Goal: Transaction & Acquisition: Purchase product/service

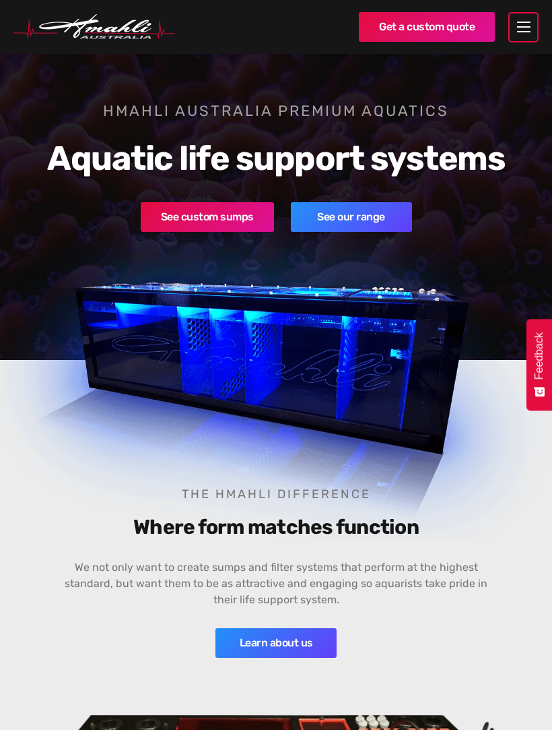
click at [520, 20] on div "menu" at bounding box center [524, 27] width 30 height 30
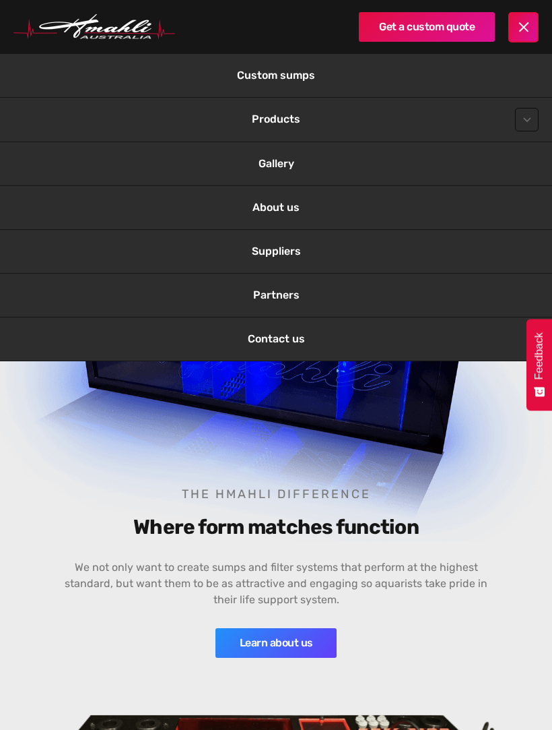
click at [271, 326] on link "Contact us" at bounding box center [276, 338] width 552 height 43
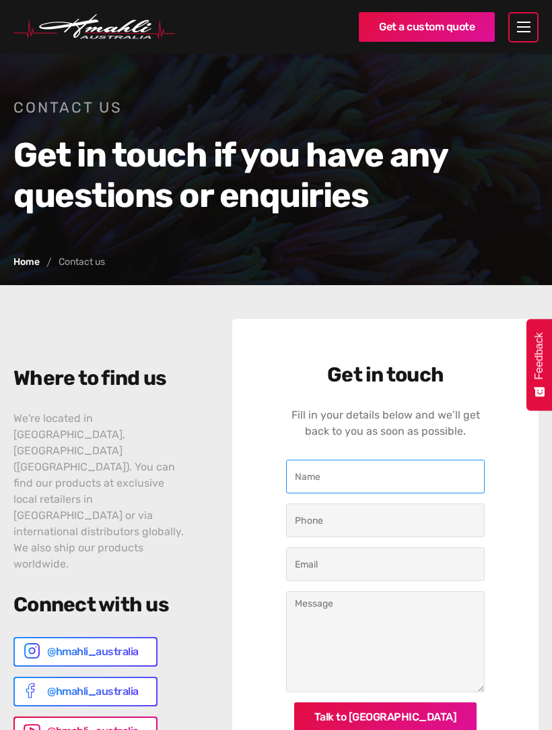
click at [422, 480] on input "Contact Us" at bounding box center [385, 476] width 199 height 34
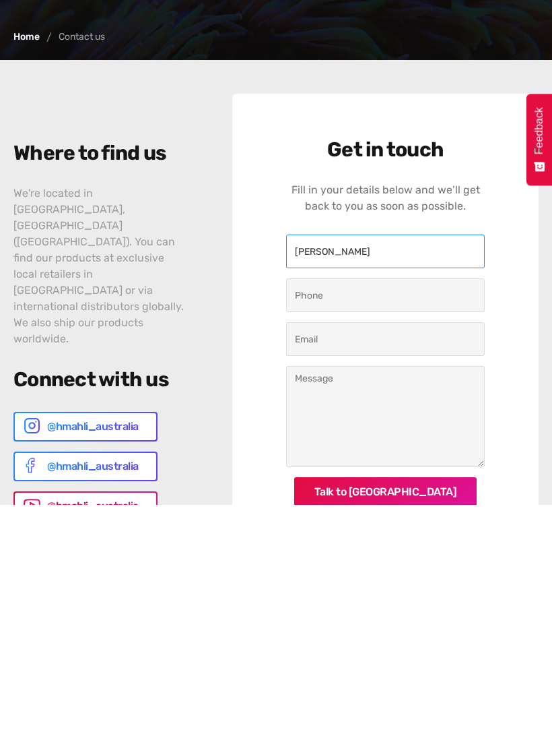
type input "Alan Rogers"
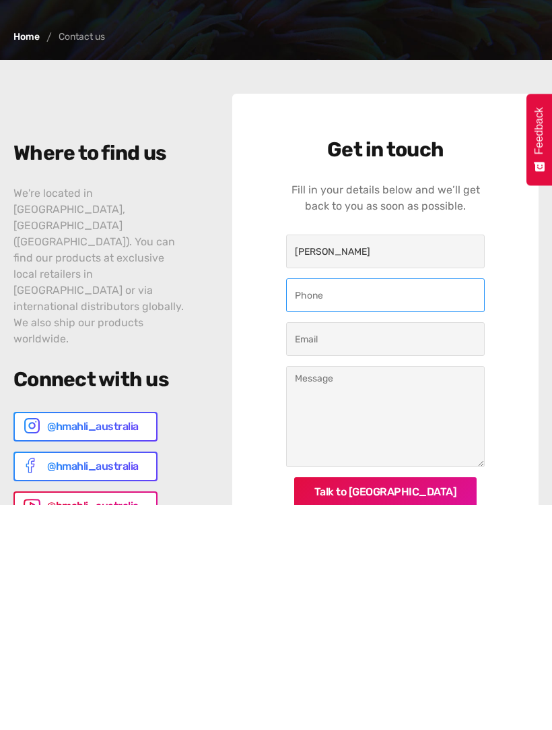
click at [419, 503] on input "Contact Us" at bounding box center [385, 520] width 199 height 34
type input "0477312264"
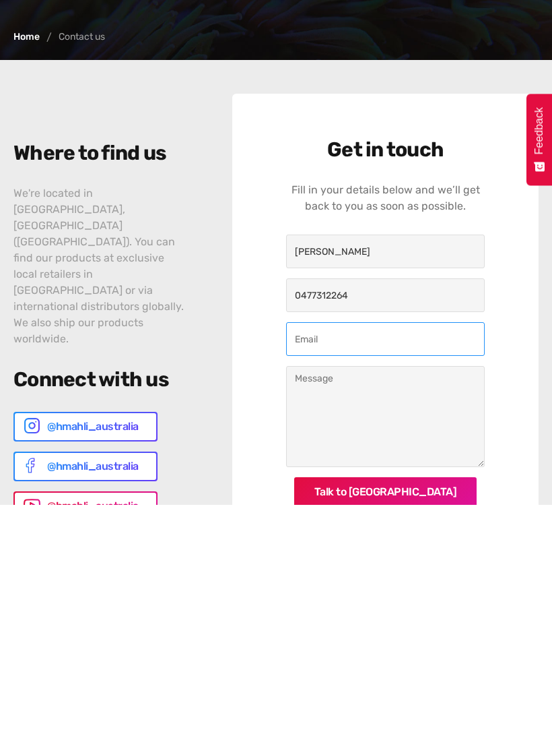
click at [411, 547] on input "Contact Us" at bounding box center [385, 564] width 199 height 34
type input "alanr954@gmail.com"
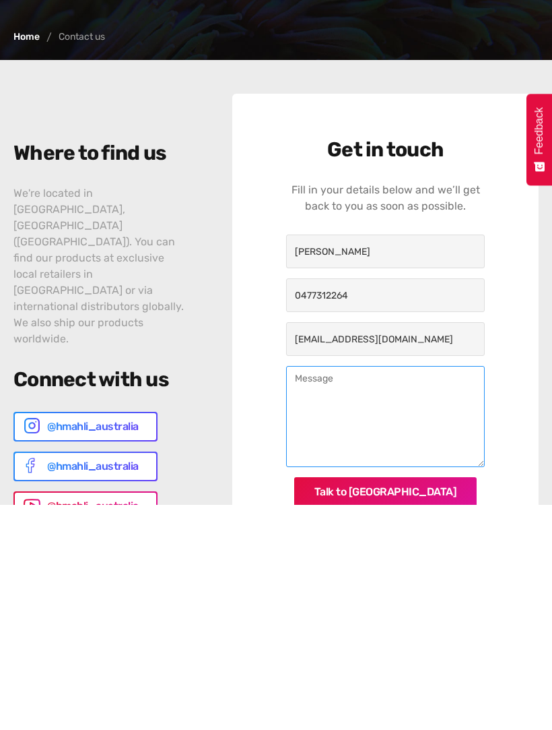
click at [368, 591] on textarea "Contact Us" at bounding box center [385, 641] width 199 height 101
click at [480, 591] on textarea "Hi, I would like to buy 4 replacement fleece rolls for my filter roller please." at bounding box center [385, 641] width 199 height 101
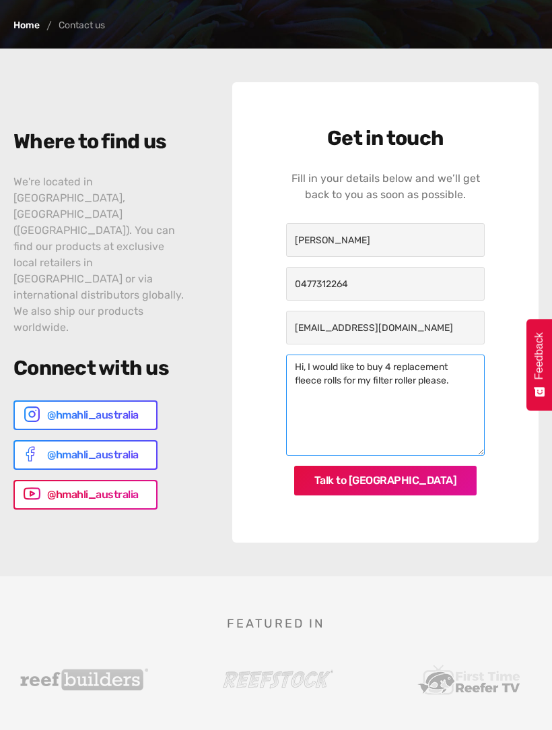
click at [472, 366] on textarea "Hi, I would like to buy 4 replacement fleece rolls for my filter roller please." at bounding box center [385, 404] width 199 height 101
click at [381, 393] on textarea "Hi, I would like to buy 4 replacement 200mm wide fleece rolls for my filter rol…" at bounding box center [385, 404] width 199 height 101
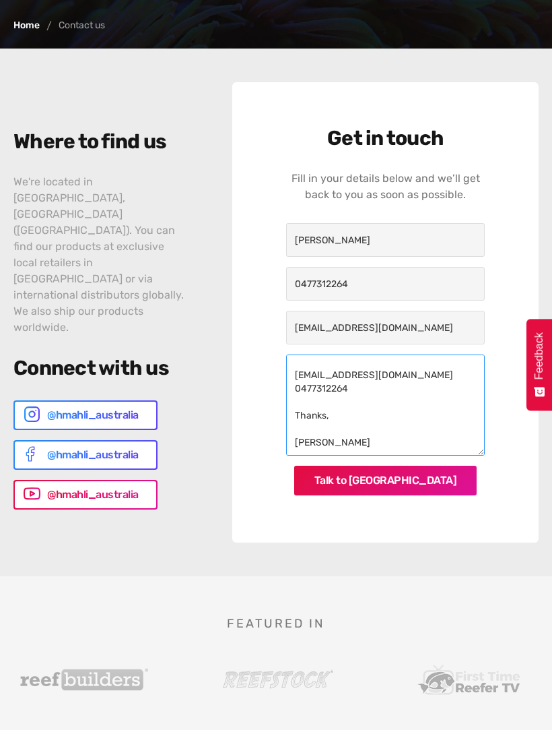
type textarea "Hi, I would like to buy 4 replacement 200mm wide fleece rolls for my filter rol…"
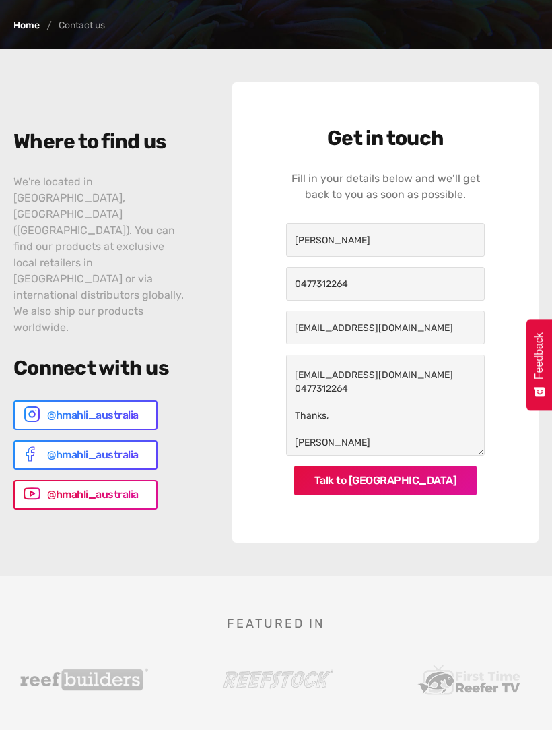
click at [422, 478] on input "Talk to us" at bounding box center [385, 480] width 183 height 30
type input "Please wait..."
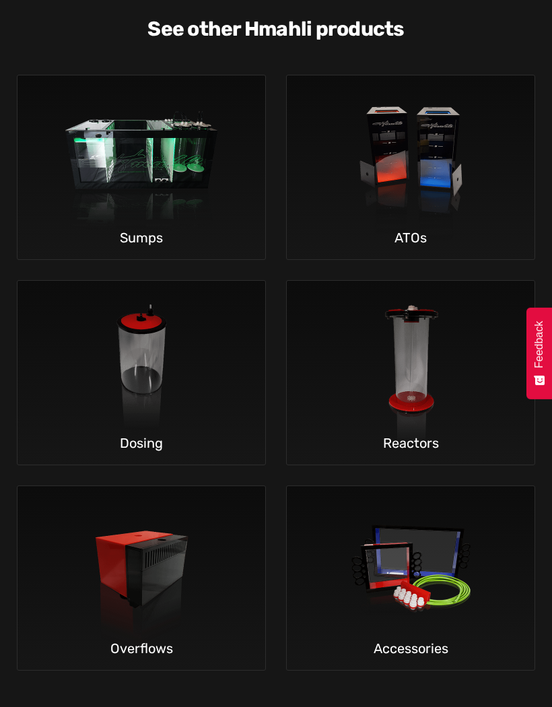
scroll to position [3592, 0]
click at [480, 538] on img at bounding box center [411, 575] width 199 height 178
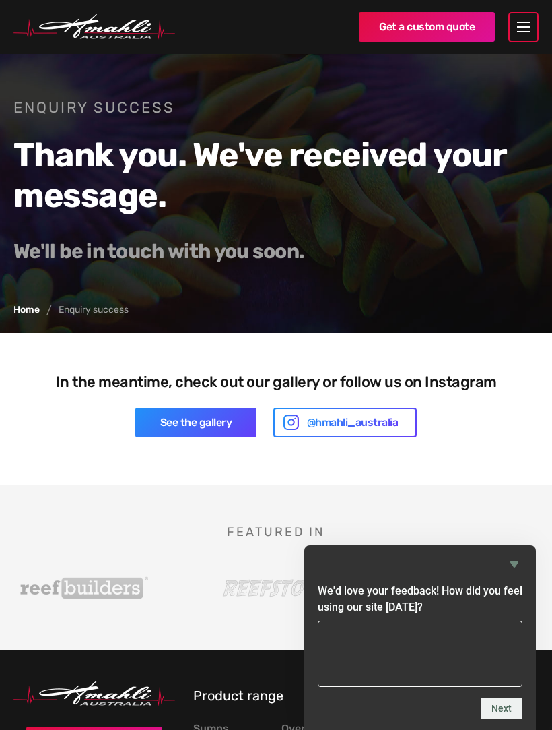
click at [519, 571] on icon "Hide survey" at bounding box center [515, 564] width 16 height 16
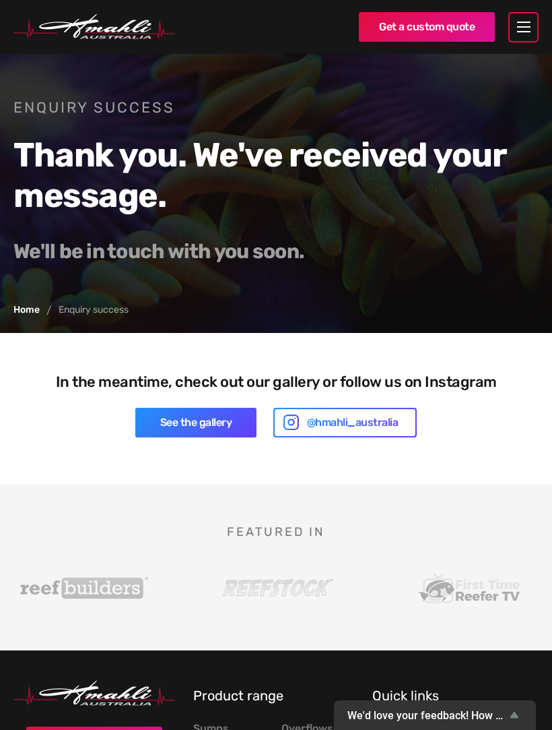
click at [523, 30] on div "menu" at bounding box center [524, 27] width 30 height 30
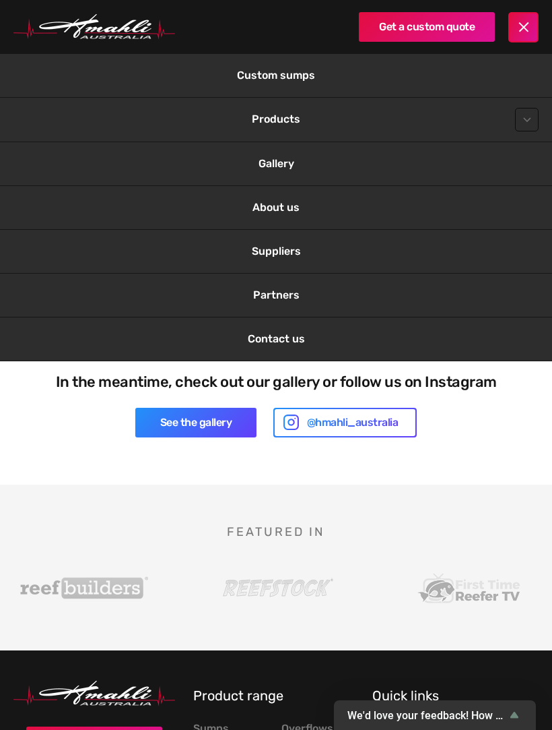
click at [521, 116] on div at bounding box center [527, 120] width 24 height 24
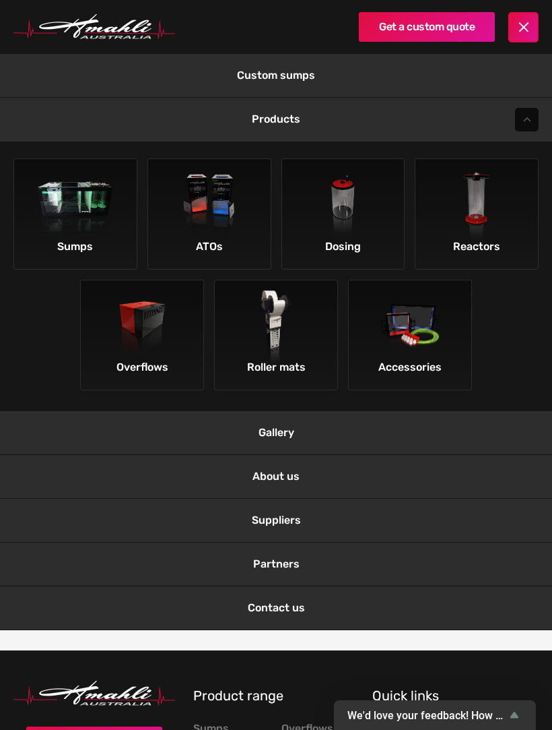
click at [263, 332] on img at bounding box center [276, 328] width 76 height 76
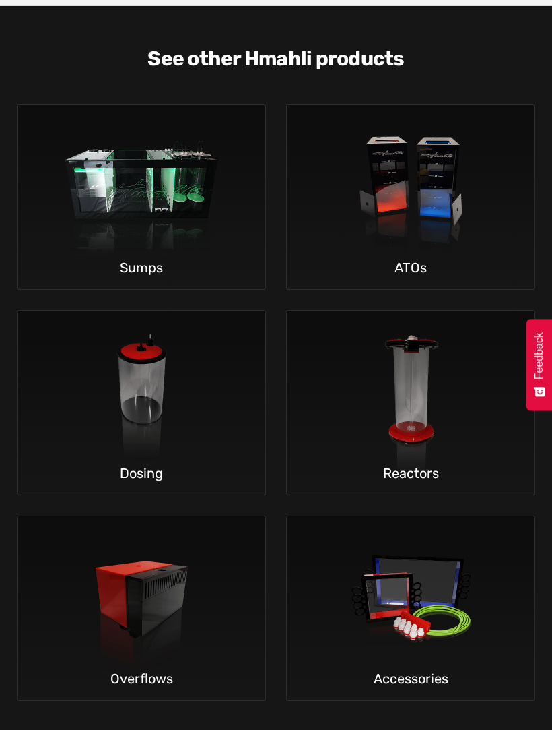
scroll to position [3646, 0]
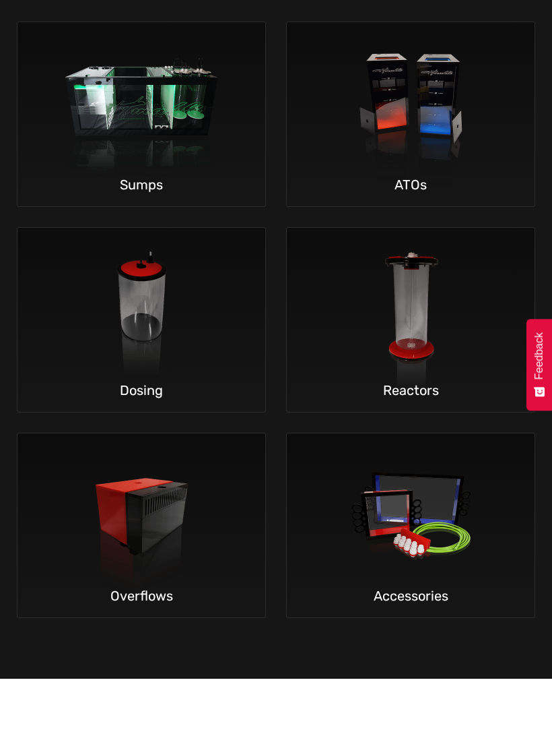
click at [71, 464] on img at bounding box center [141, 522] width 199 height 178
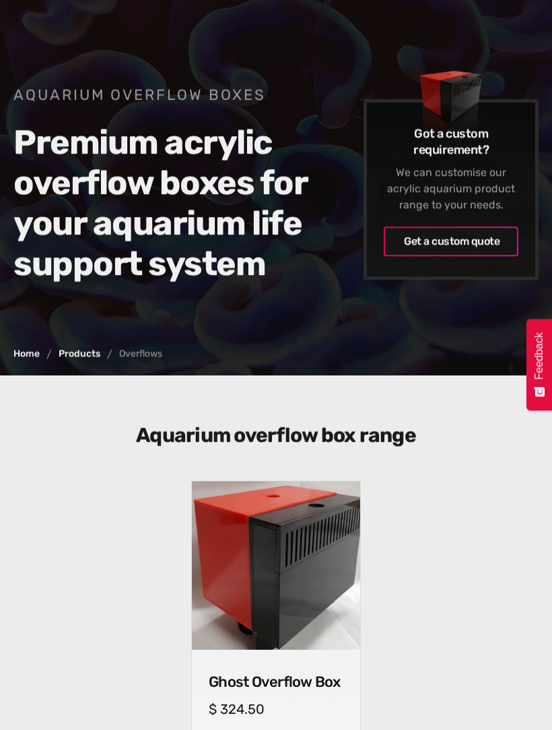
scroll to position [238, 0]
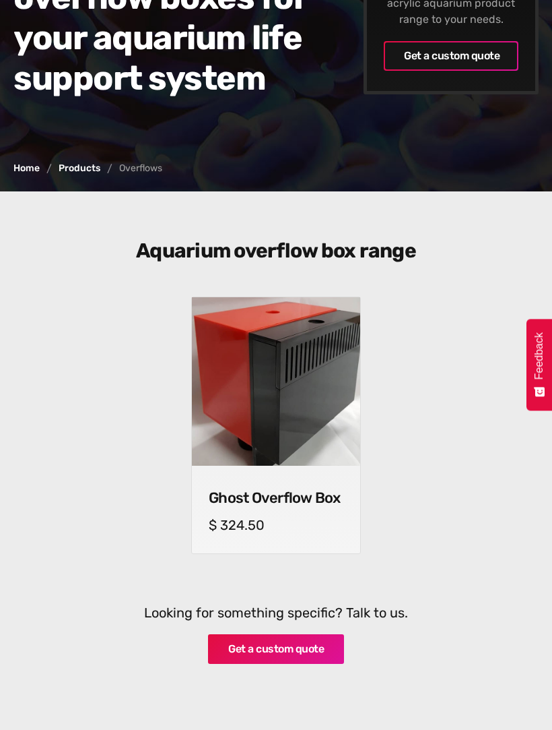
click at [243, 419] on img at bounding box center [276, 381] width 168 height 168
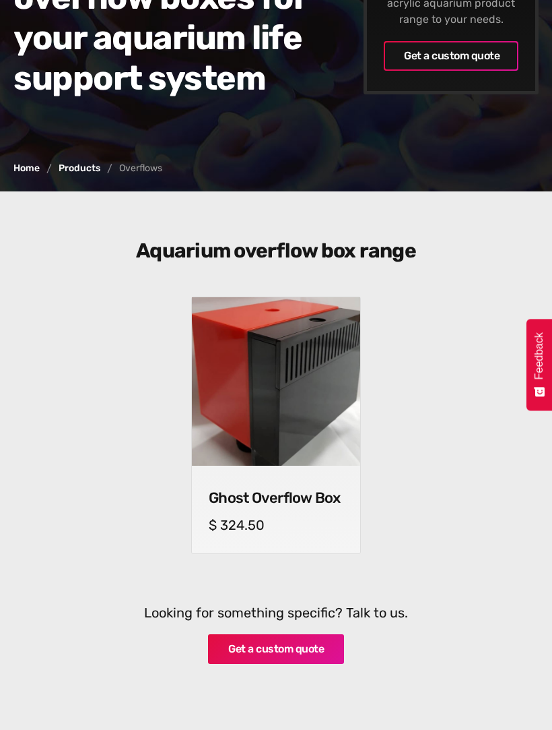
scroll to position [276, 0]
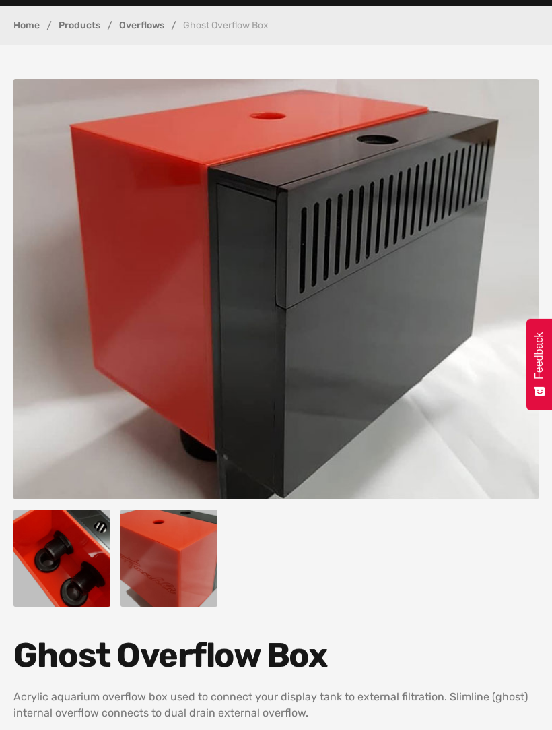
scroll to position [48, 0]
click at [57, 544] on img "open lightbox" at bounding box center [61, 557] width 97 height 97
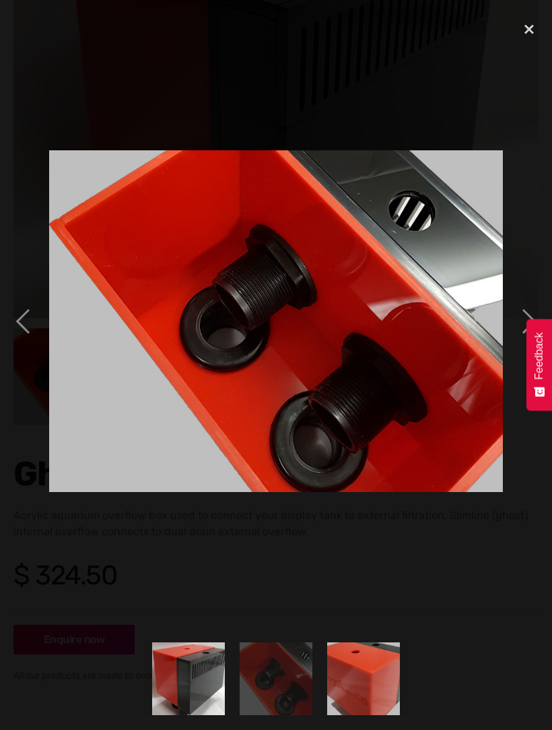
scroll to position [234, 0]
click at [525, 334] on div "next image" at bounding box center [530, 321] width 46 height 613
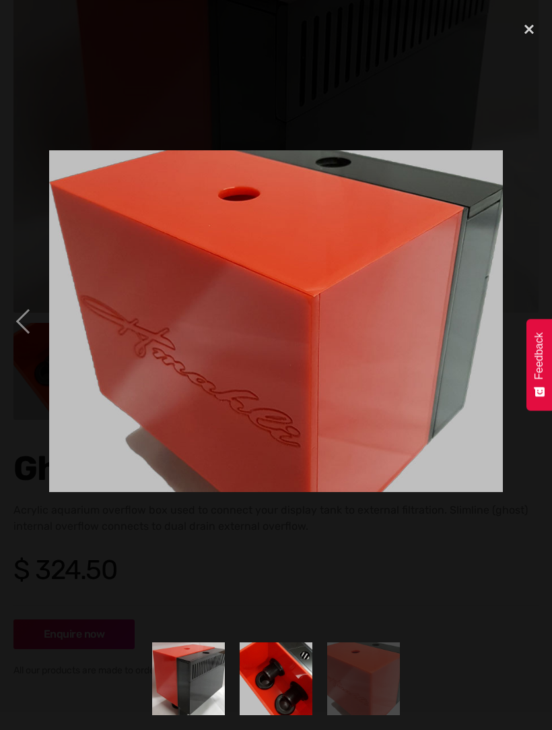
click at [529, 331] on div "next image" at bounding box center [530, 321] width 46 height 613
click at [536, 318] on div "next image" at bounding box center [530, 321] width 46 height 613
click at [24, 337] on div "previous image" at bounding box center [23, 321] width 46 height 613
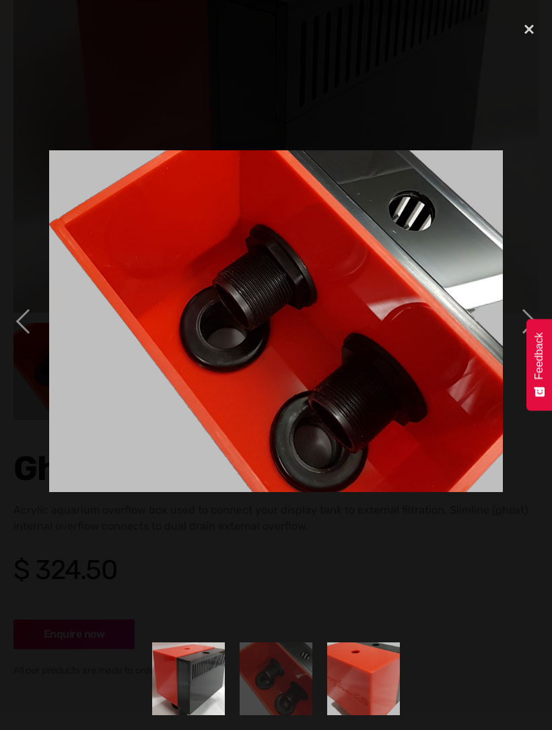
click at [172, 715] on img "show item 1 of 3" at bounding box center [188, 678] width 97 height 73
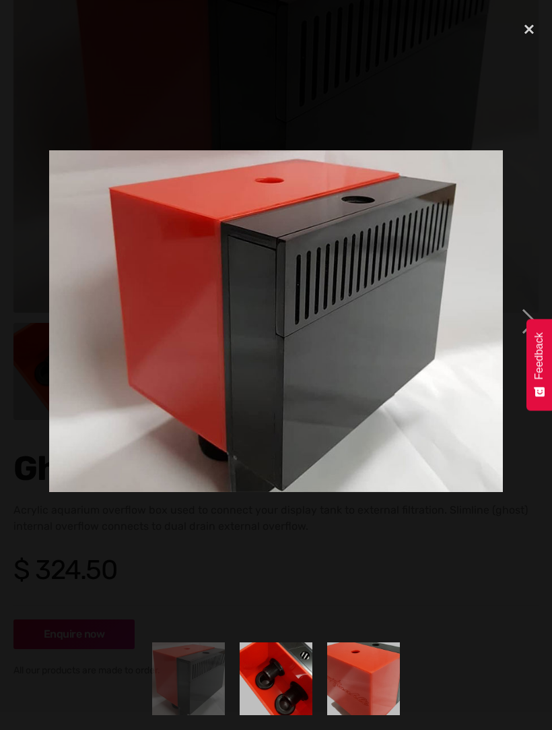
click at [272, 707] on img "show item 2 of 3" at bounding box center [276, 678] width 97 height 73
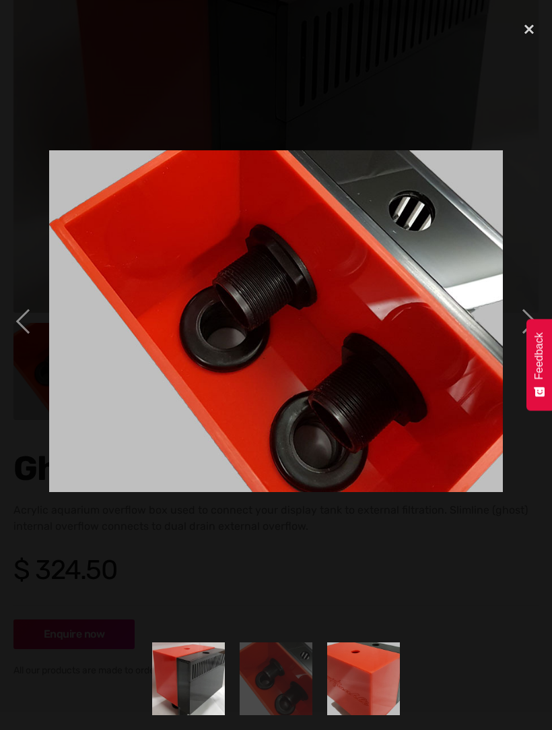
click at [381, 715] on img "show item 3 of 3" at bounding box center [363, 678] width 97 height 73
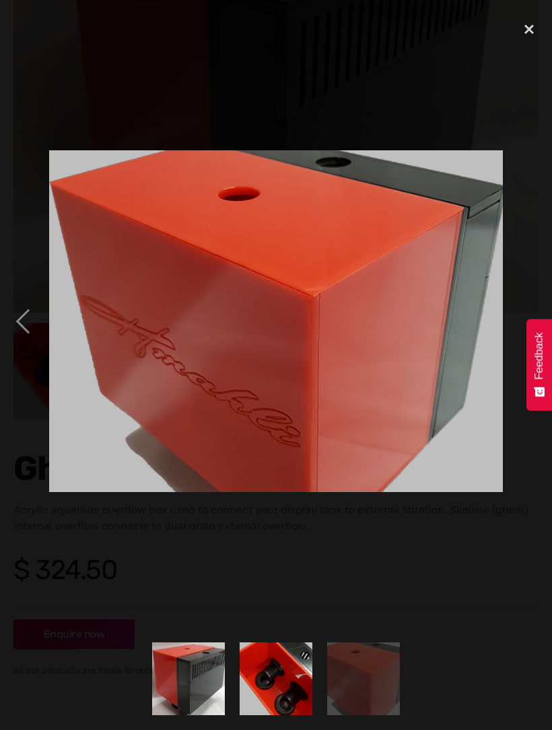
click at [530, 32] on div "close lightbox" at bounding box center [530, 30] width 46 height 30
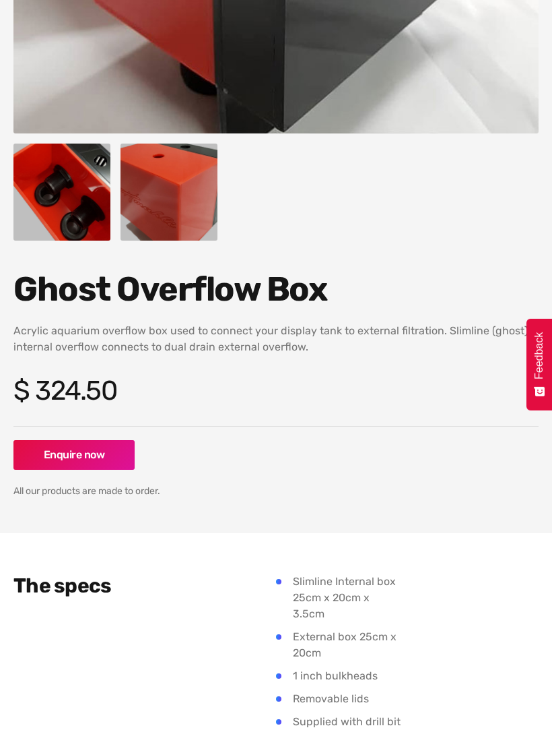
scroll to position [406, 0]
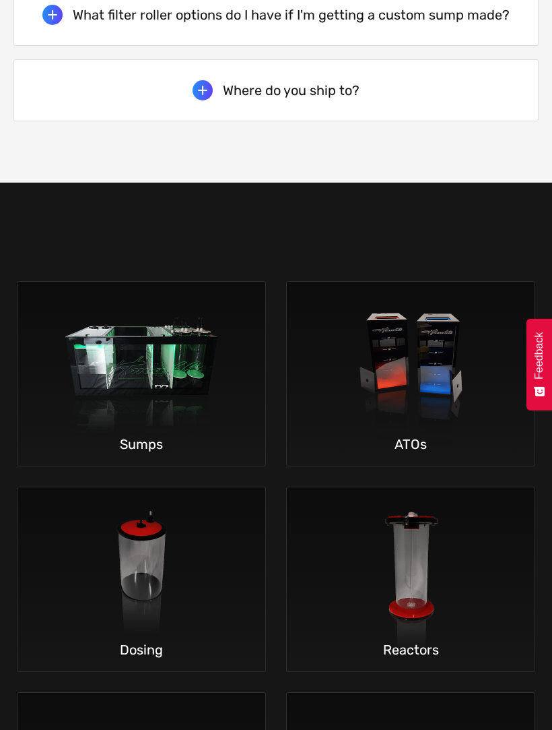
scroll to position [3371, 0]
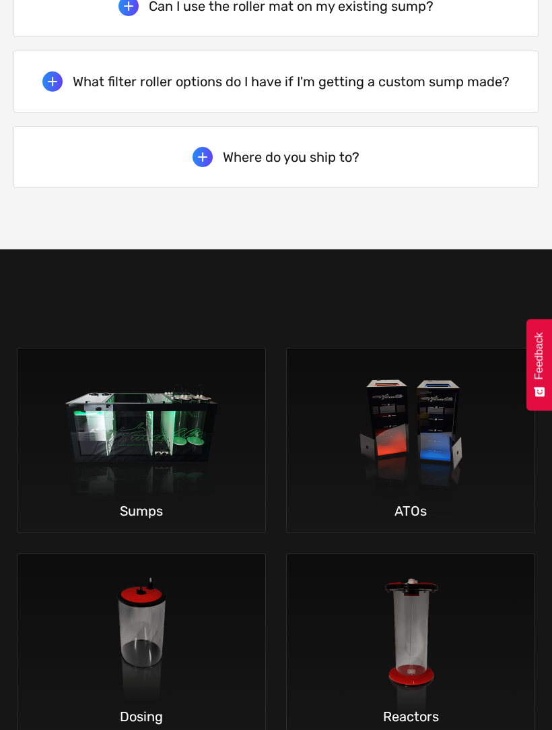
scroll to position [3211, 0]
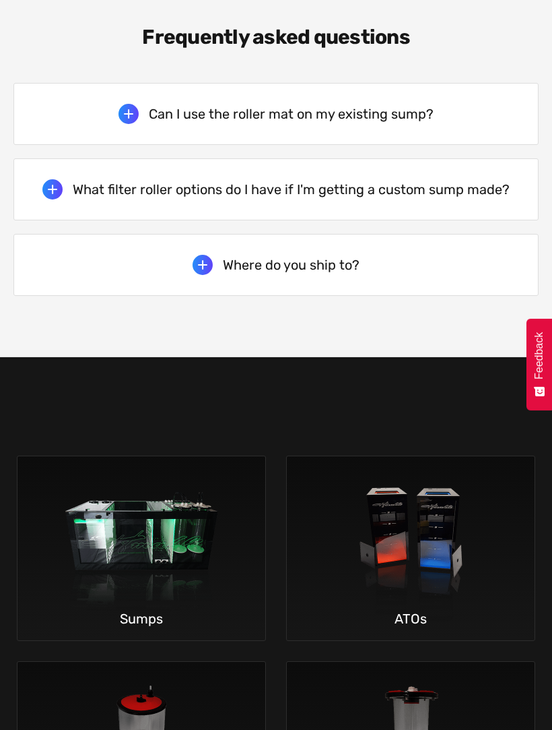
click at [92, 456] on img at bounding box center [141, 545] width 199 height 178
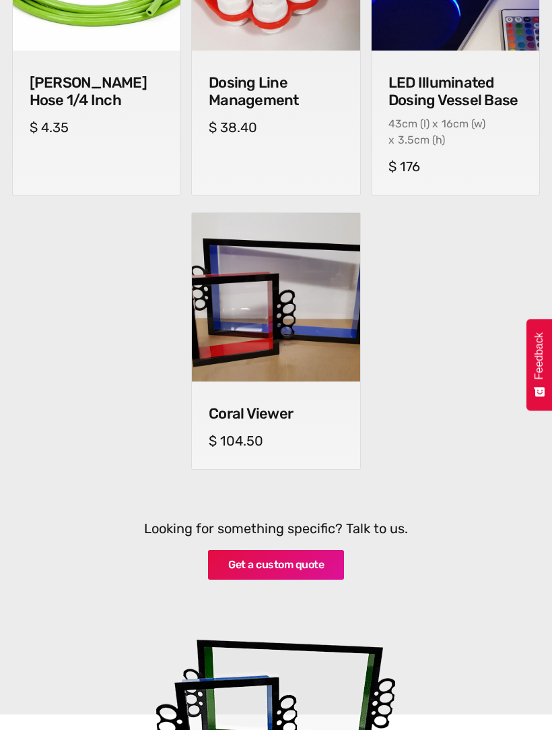
scroll to position [1322, 0]
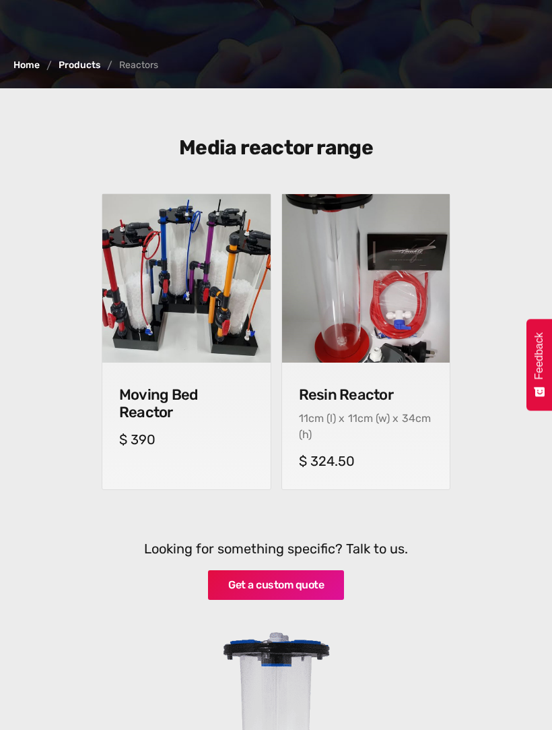
scroll to position [259, 0]
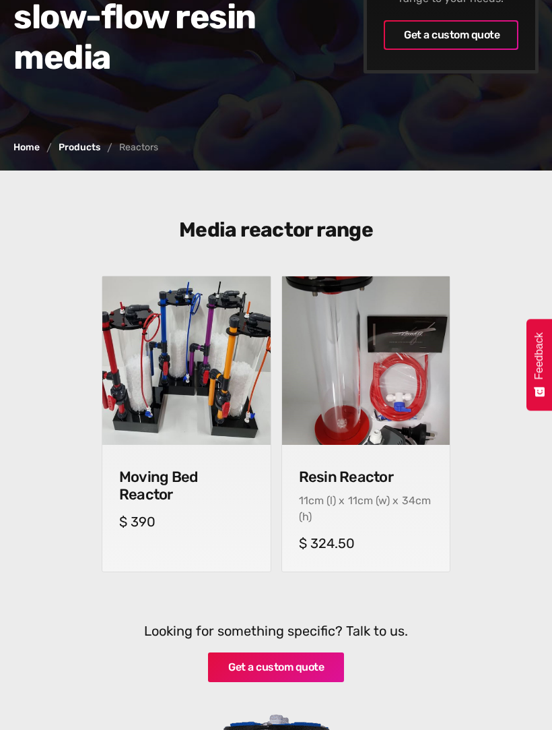
click at [146, 386] on img at bounding box center [186, 360] width 168 height 168
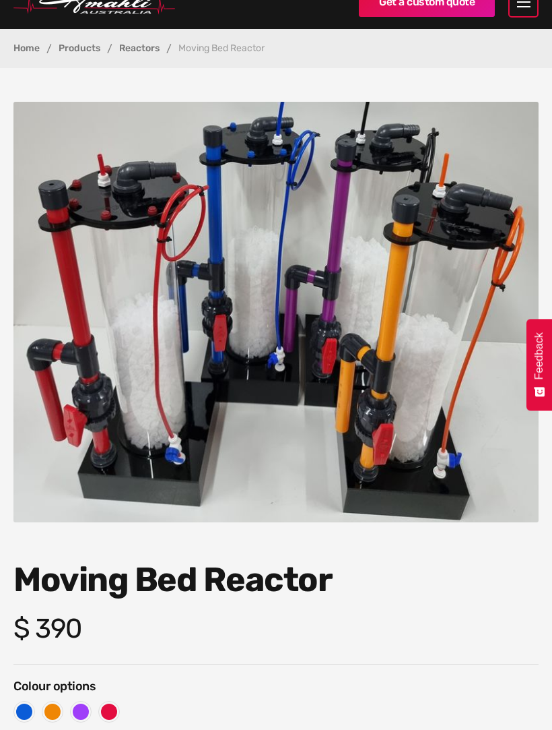
scroll to position [217, 0]
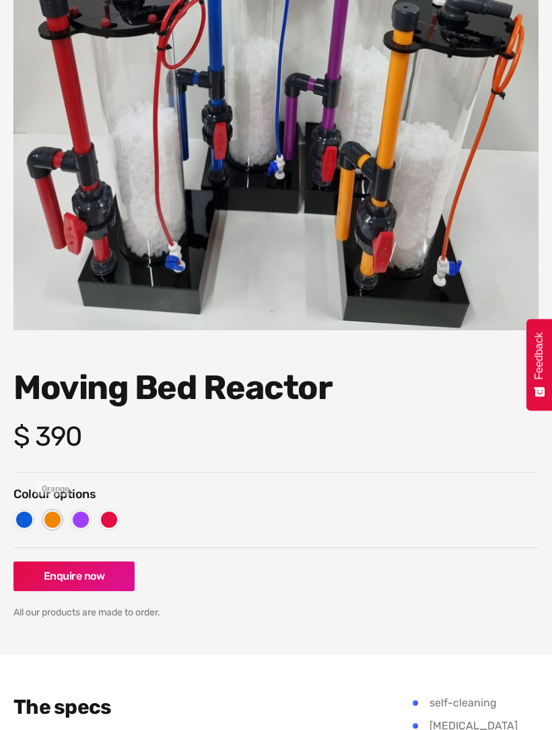
click at [49, 515] on div at bounding box center [52, 519] width 16 height 16
click at [78, 517] on div at bounding box center [81, 519] width 16 height 16
click at [106, 519] on div at bounding box center [109, 519] width 16 height 16
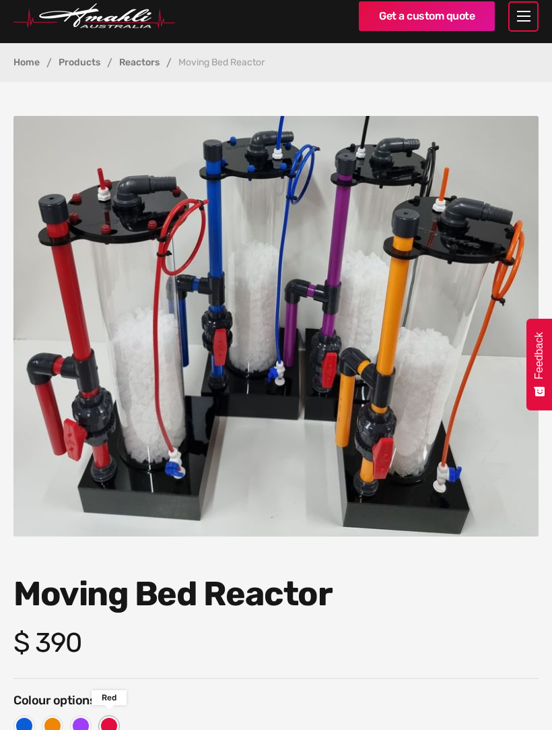
scroll to position [0, 0]
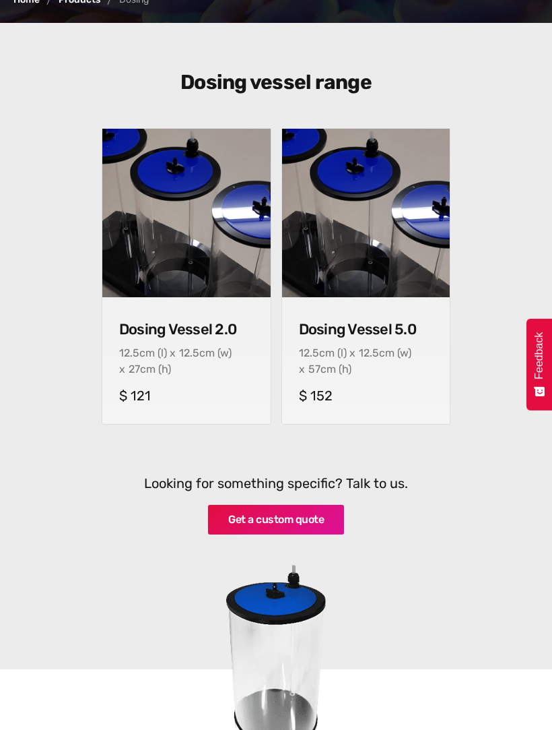
scroll to position [372, 0]
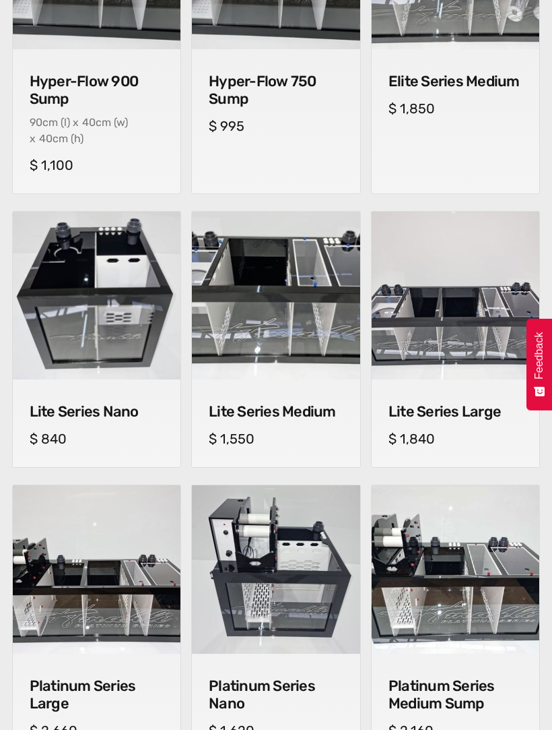
scroll to position [844, 0]
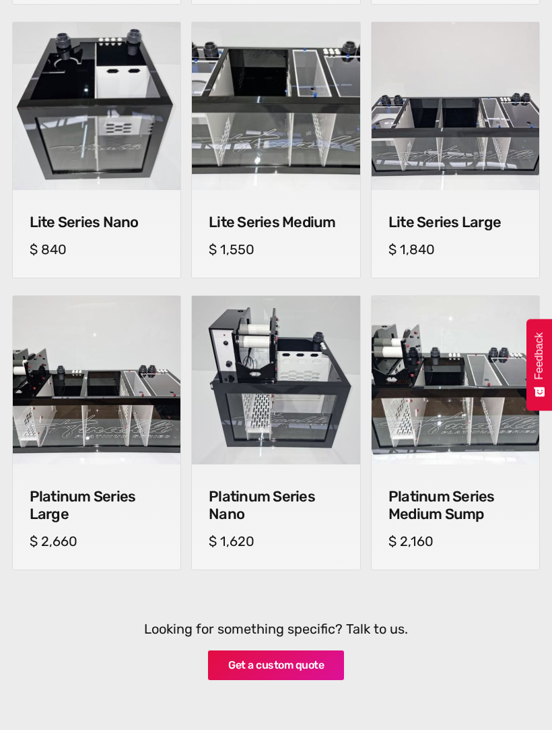
click at [506, 530] on div "Platinum Series Medium Sump cm (l) x cm (w) x cm (h) $ 2,160" at bounding box center [456, 516] width 168 height 105
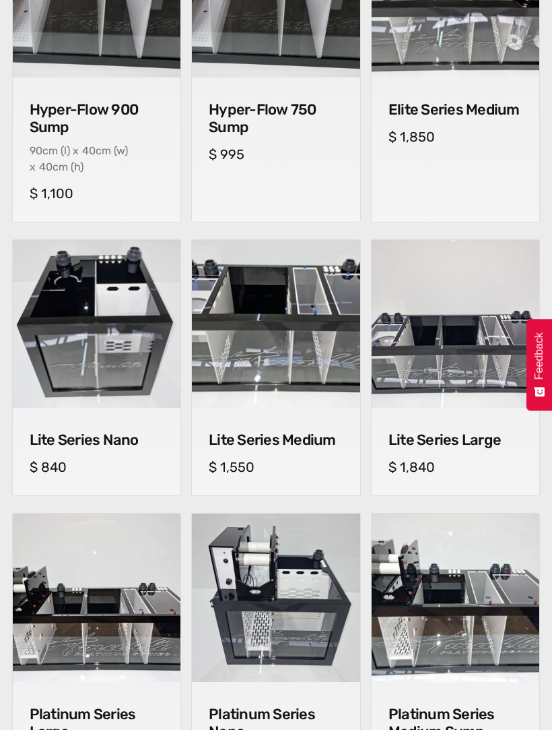
scroll to position [614, 0]
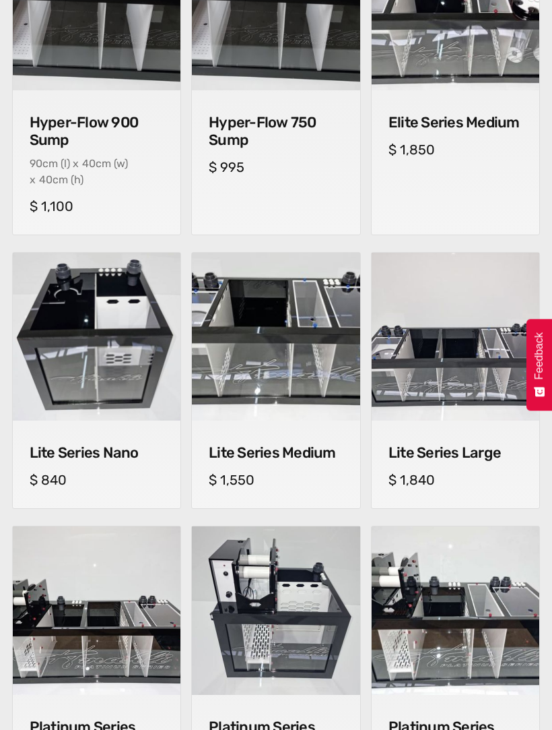
click at [249, 381] on img at bounding box center [276, 337] width 168 height 168
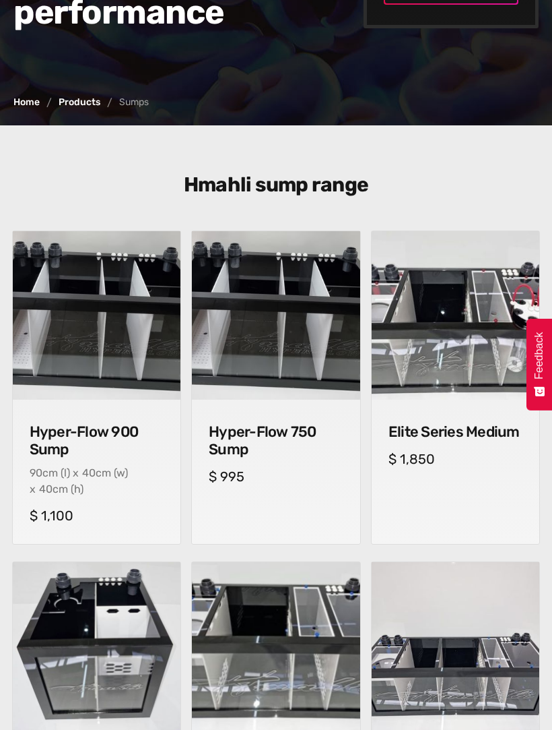
scroll to position [297, 0]
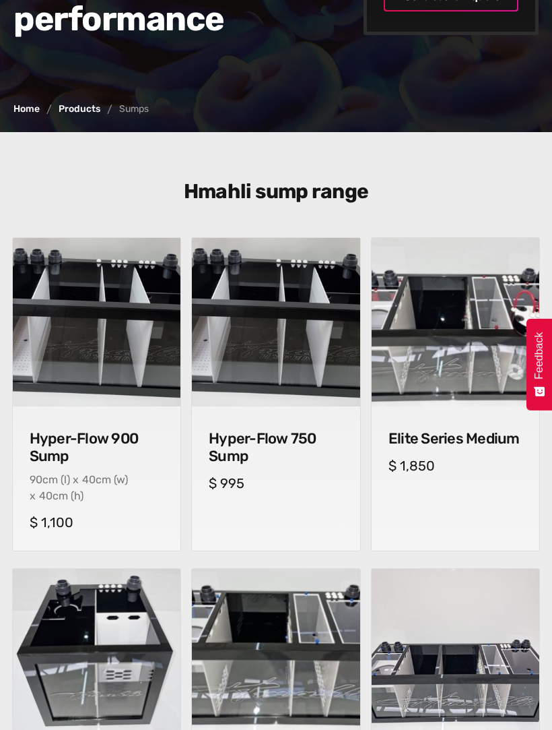
click at [492, 455] on div "Elite Series Medium cm (l) x cm (w) x cm (h) $ 1,850" at bounding box center [456, 451] width 168 height 88
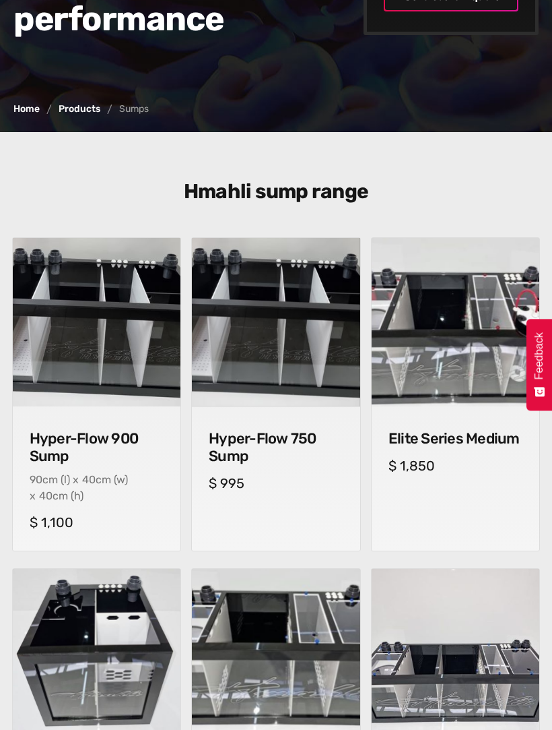
click at [249, 370] on img at bounding box center [276, 322] width 168 height 168
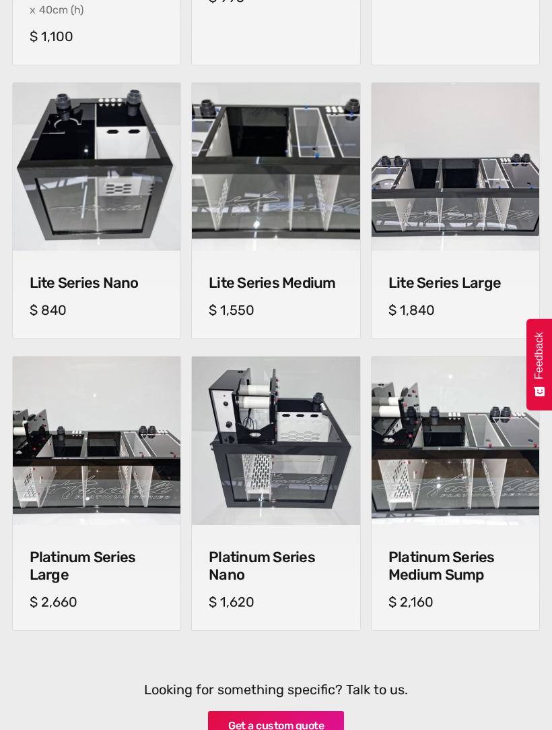
scroll to position [783, 0]
click at [249, 435] on img at bounding box center [276, 441] width 170 height 170
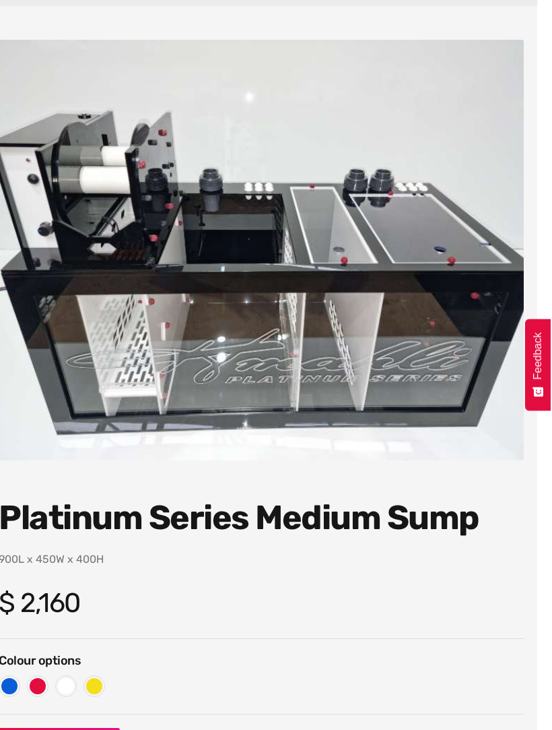
scroll to position [0, 13]
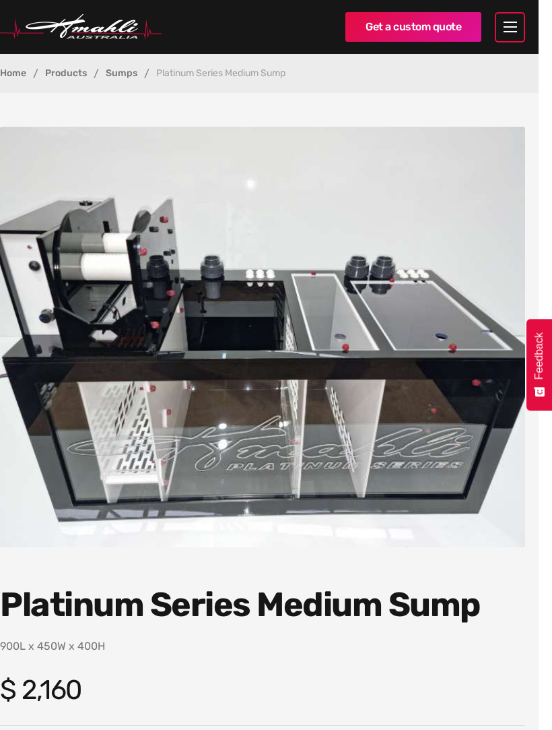
click at [482, 539] on img "open lightbox" at bounding box center [262, 337] width 525 height 420
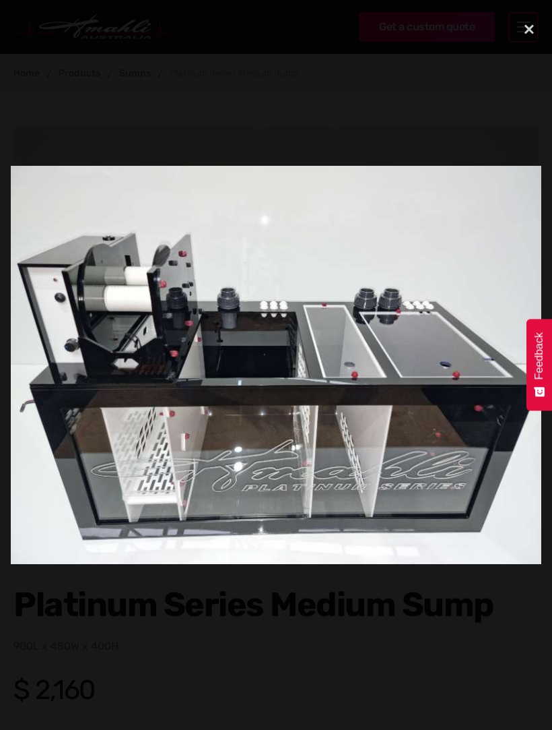
scroll to position [0, 0]
click at [40, 286] on div "previous image" at bounding box center [23, 365] width 46 height 701
click at [534, 35] on div "close lightbox" at bounding box center [530, 30] width 46 height 30
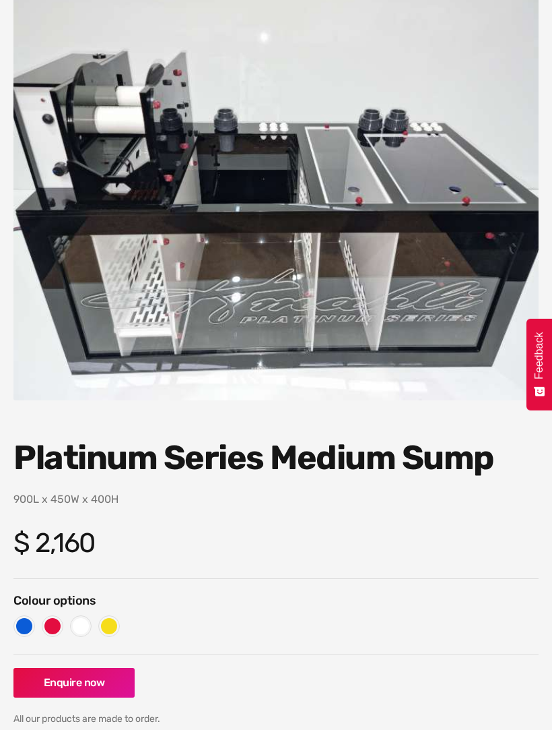
scroll to position [102, 0]
